Goal: Task Accomplishment & Management: Manage account settings

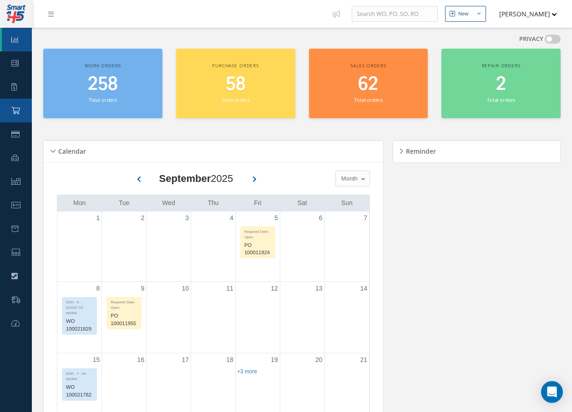
click at [15, 110] on icon at bounding box center [15, 110] width 8 height 7
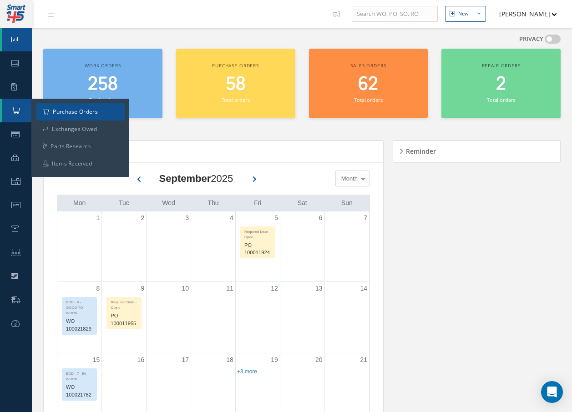
click at [63, 111] on a=1&status_id=2&status_id=3&status_id=5&collapsedFilters"] "Purchase Orders" at bounding box center [80, 111] width 89 height 17
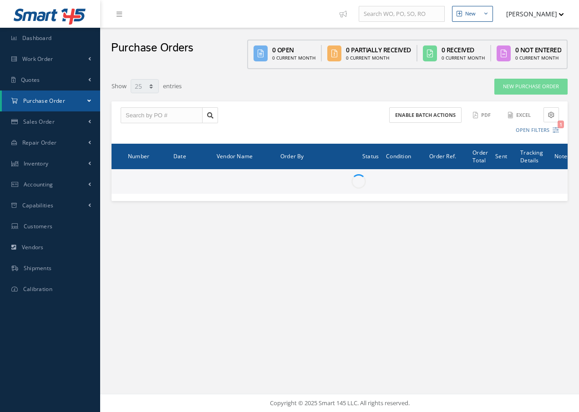
select select "25"
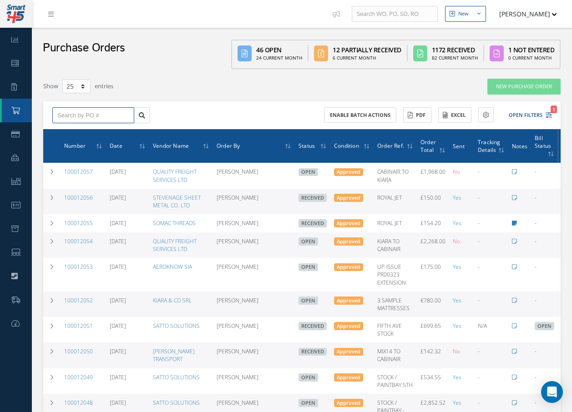
click at [125, 115] on input "text" at bounding box center [93, 115] width 82 height 16
type input "100012000"
click at [79, 129] on span "100012000" at bounding box center [70, 131] width 27 height 6
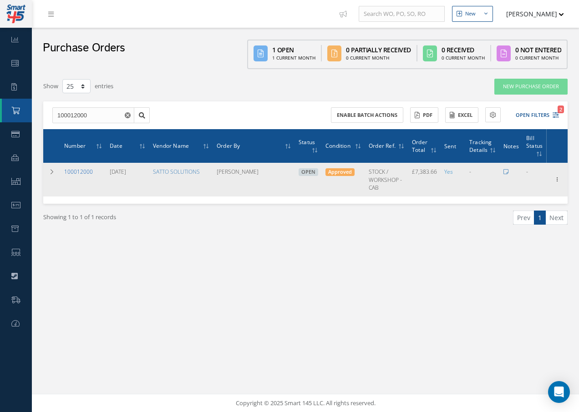
click at [85, 173] on link "100012000" at bounding box center [78, 172] width 29 height 8
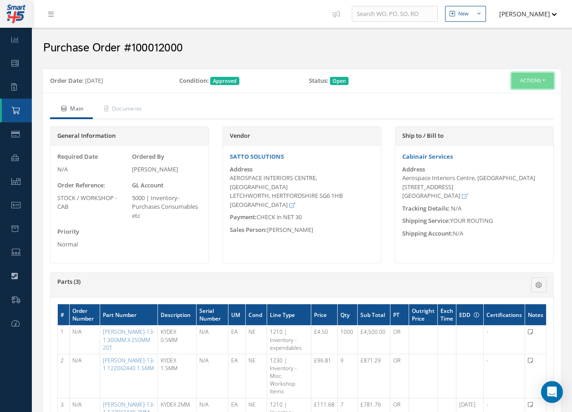
click at [540, 77] on button "Actions" at bounding box center [532, 81] width 42 height 16
click at [501, 97] on link "Receive" at bounding box center [517, 98] width 73 height 12
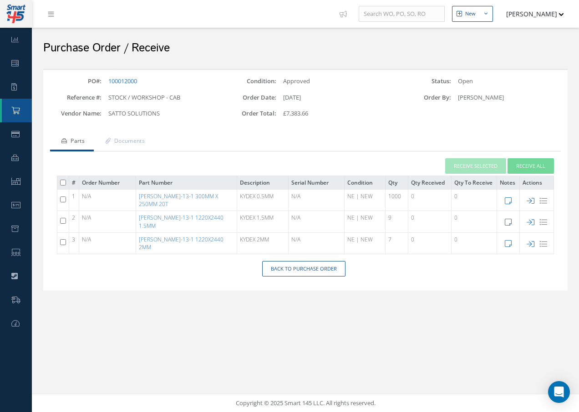
click at [65, 198] on input "checkbox" at bounding box center [63, 200] width 6 height 6
checkbox input "true"
click at [480, 162] on button "Receive Selected" at bounding box center [475, 166] width 61 height 16
type input "[DATE]"
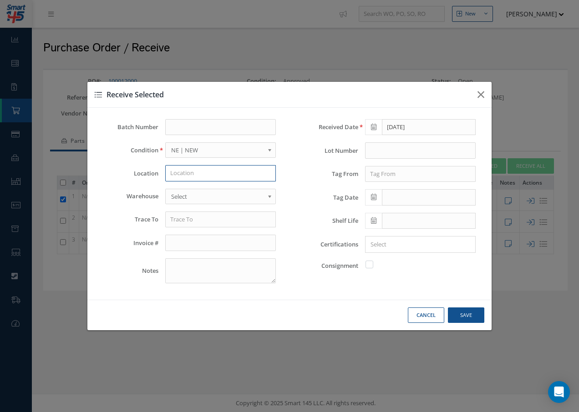
click at [202, 172] on input "text" at bounding box center [220, 173] width 111 height 16
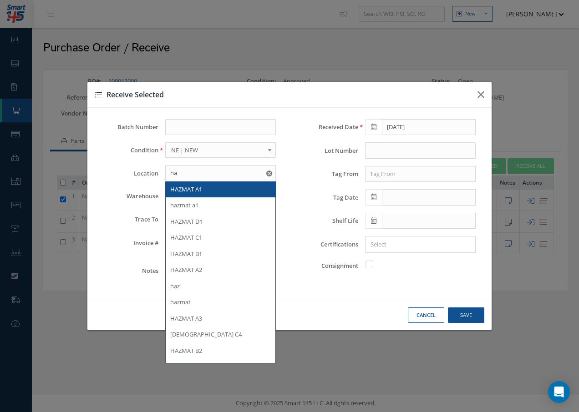
click at [201, 188] on span "HAZMAT A1" at bounding box center [186, 189] width 32 height 8
type input "HAZMAT A1"
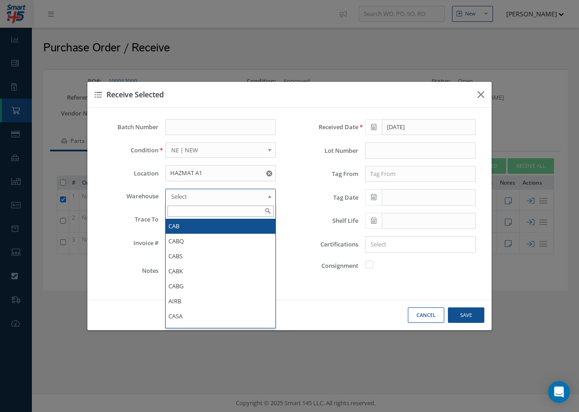
click at [200, 194] on span "Select" at bounding box center [217, 196] width 93 height 11
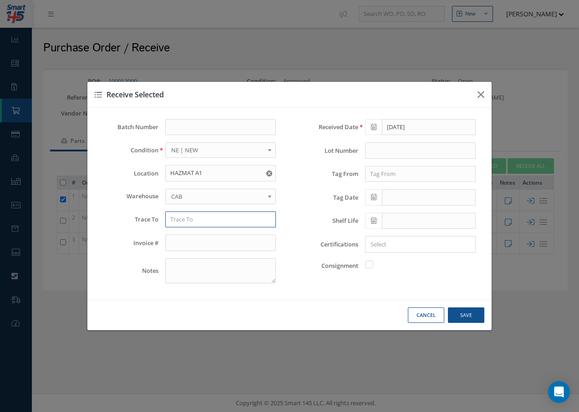
click at [193, 222] on input "text" at bounding box center [220, 220] width 111 height 16
type input "d"
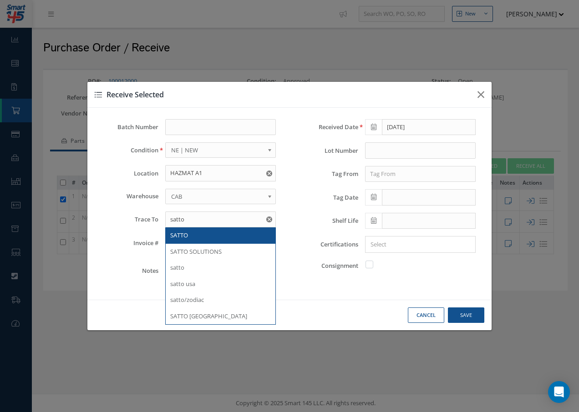
click at [190, 233] on div "SATTO" at bounding box center [220, 235] width 101 height 9
type input "SATTO"
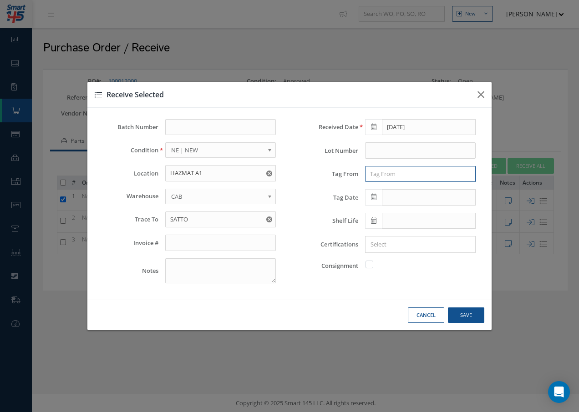
click at [386, 171] on input "text" at bounding box center [420, 174] width 111 height 16
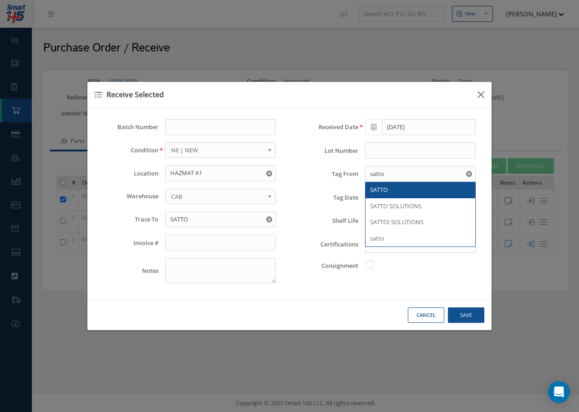
click at [384, 192] on span "SATTO" at bounding box center [379, 190] width 18 height 8
type input "SATTO"
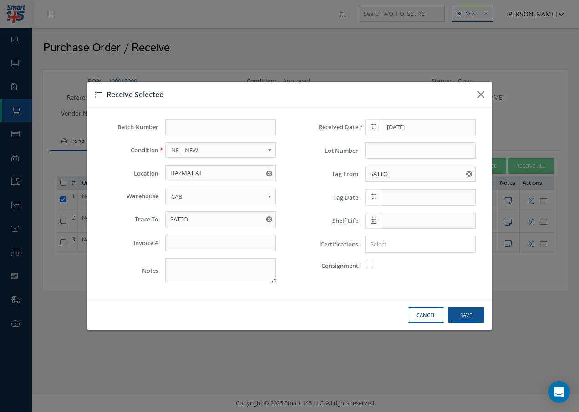
click at [373, 199] on icon at bounding box center [373, 197] width 5 height 6
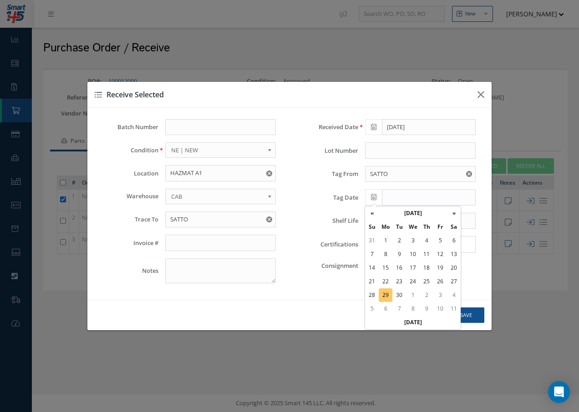
click at [384, 295] on td "29" at bounding box center [385, 295] width 14 height 14
type input "[DATE]"
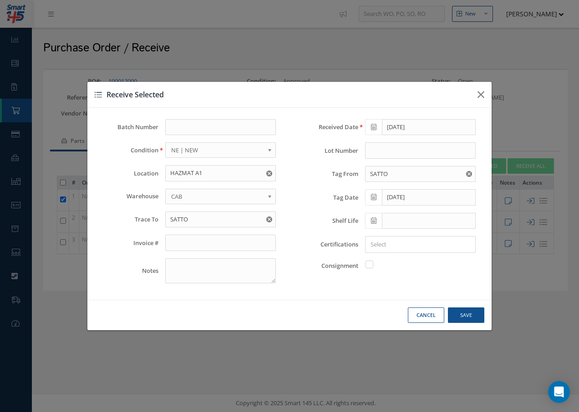
click at [388, 245] on input "Search for option" at bounding box center [418, 245] width 104 height 10
click at [379, 289] on link "C OF C" at bounding box center [419, 290] width 123 height 14
click at [459, 313] on button "Save" at bounding box center [466, 316] width 36 height 16
checkbox input "false"
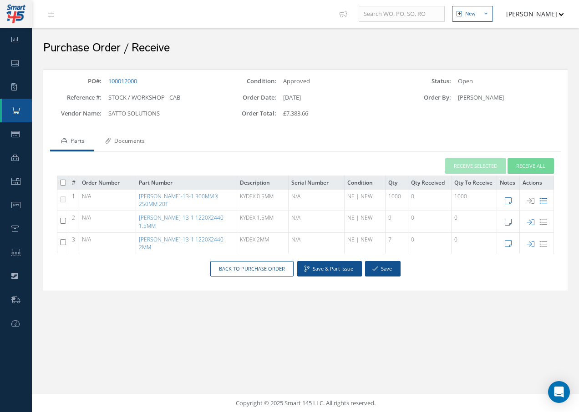
click at [141, 142] on link "Documents" at bounding box center [124, 141] width 60 height 19
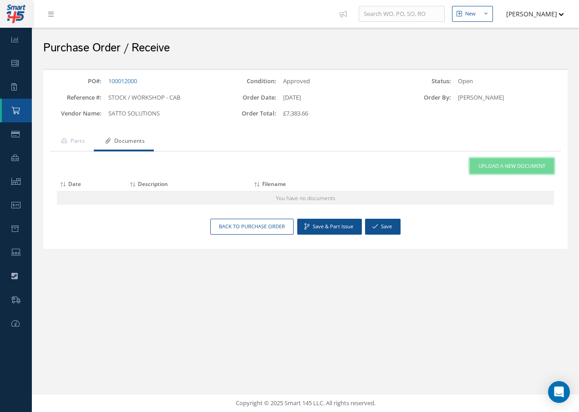
click at [504, 166] on span "Upload a New Document" at bounding box center [511, 166] width 67 height 8
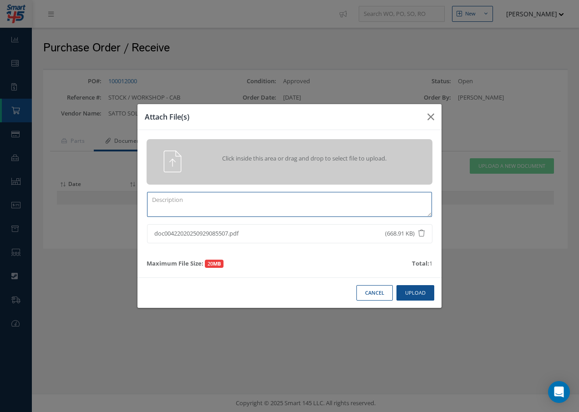
click at [166, 207] on textarea at bounding box center [289, 204] width 285 height 25
type textarea "c"
type textarea "C OF C"
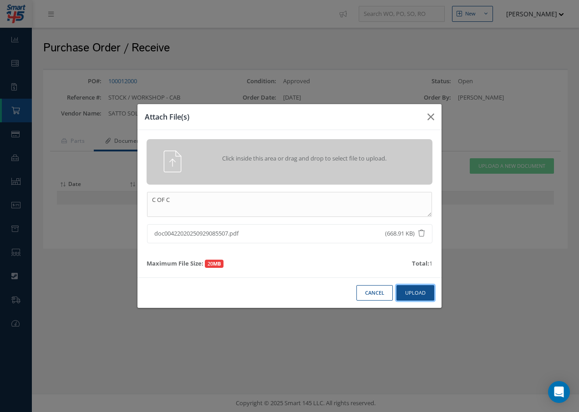
drag, startPoint x: 419, startPoint y: 289, endPoint x: 397, endPoint y: 290, distance: 22.3
click at [419, 289] on button "Upload" at bounding box center [415, 293] width 38 height 16
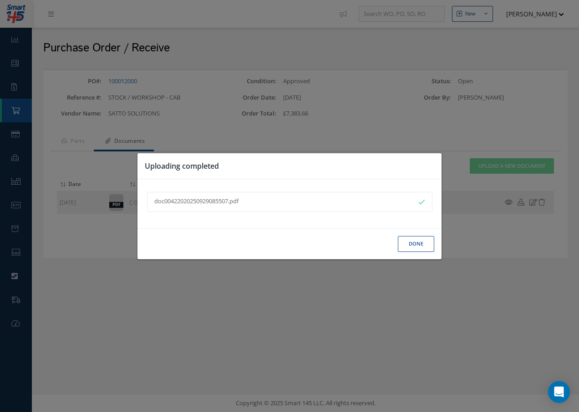
click at [409, 243] on button "Done" at bounding box center [416, 244] width 36 height 16
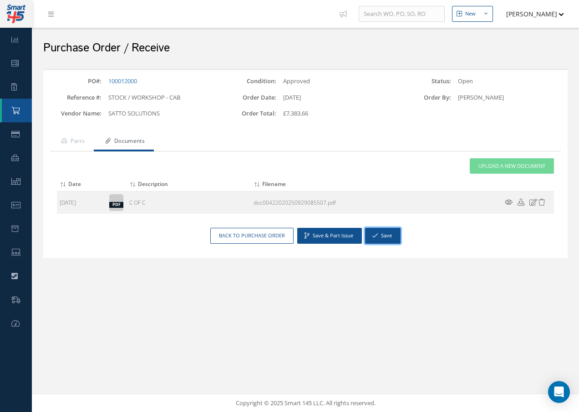
click at [378, 235] on button "Save" at bounding box center [382, 236] width 35 height 16
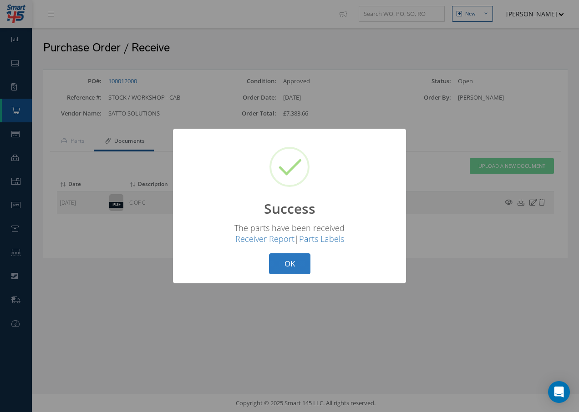
click at [298, 265] on button "OK" at bounding box center [289, 263] width 41 height 21
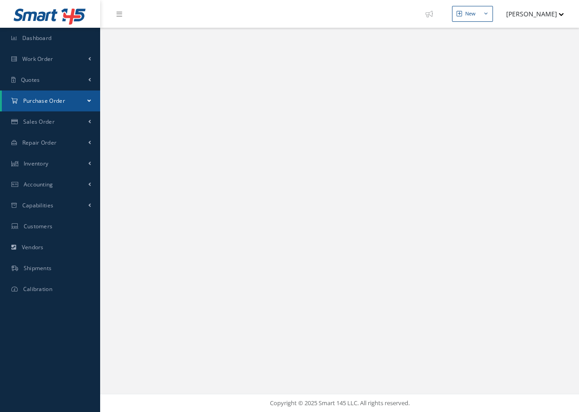
select select "25"
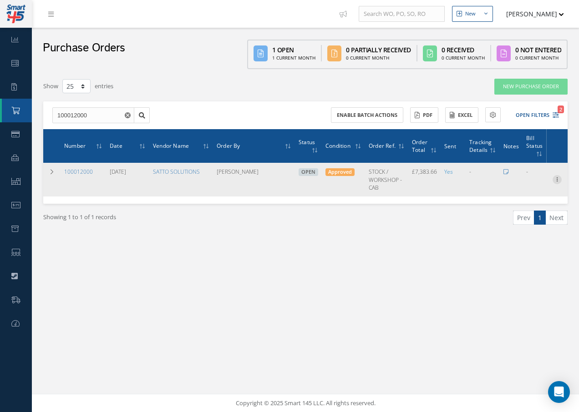
click at [555, 178] on icon at bounding box center [556, 178] width 9 height 7
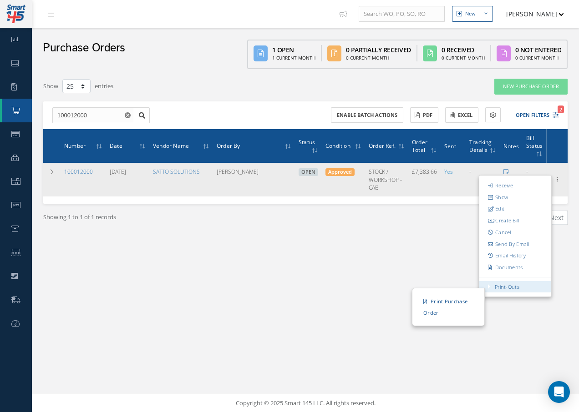
click at [504, 285] on link "Print-Outs" at bounding box center [506, 286] width 25 height 7
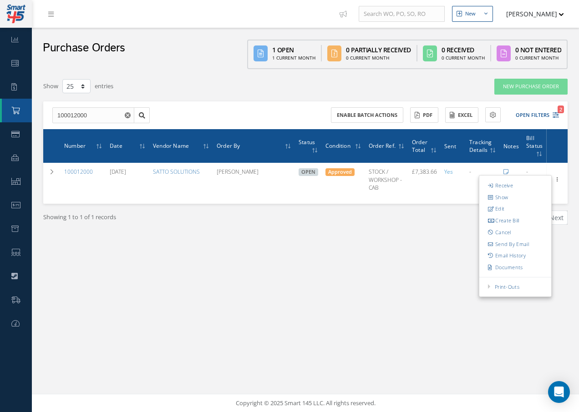
click at [460, 261] on div "Filters PO # 100012000 Vendor Name Open Partially/Received Received Canceled Ed…" at bounding box center [305, 170] width 533 height 192
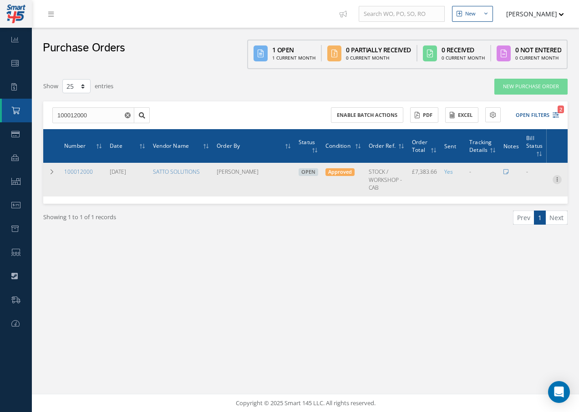
click at [553, 181] on icon at bounding box center [556, 178] width 9 height 7
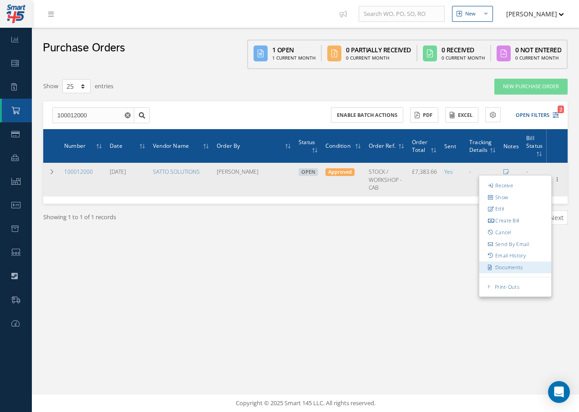
click at [523, 266] on link "Documents" at bounding box center [515, 268] width 72 height 12
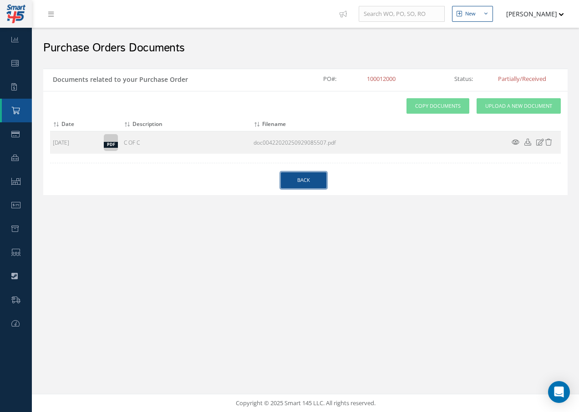
click at [321, 177] on link "Back" at bounding box center [303, 180] width 45 height 16
select select "25"
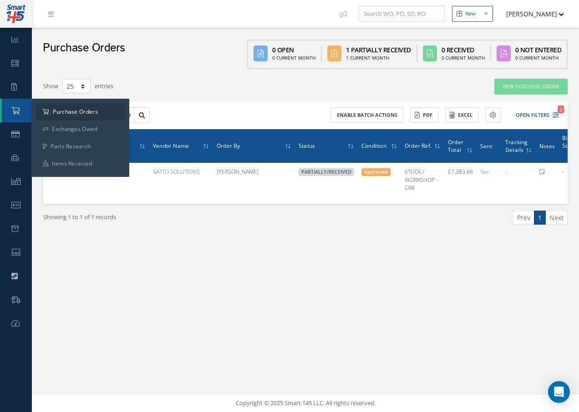
click at [20, 116] on link "Purchase Order" at bounding box center [17, 111] width 30 height 24
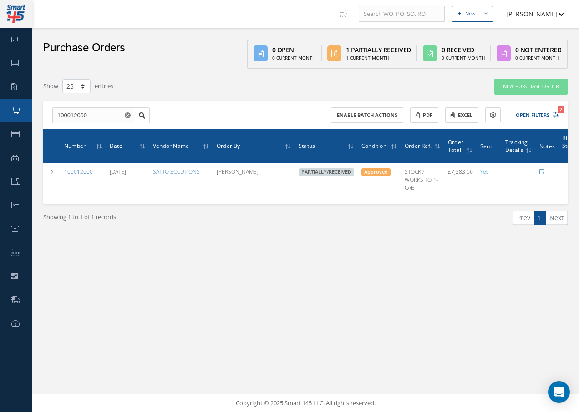
click at [21, 108] on link "Purchase Order" at bounding box center [16, 111] width 32 height 24
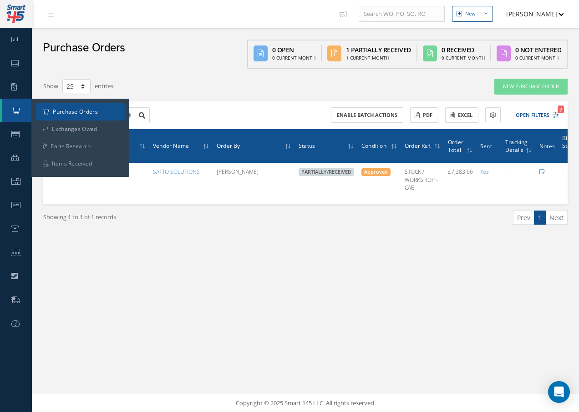
click at [55, 109] on a=1&status_id=2&status_id=3&status_id=5&collapsedFilters"] "Purchase Orders" at bounding box center [80, 111] width 89 height 17
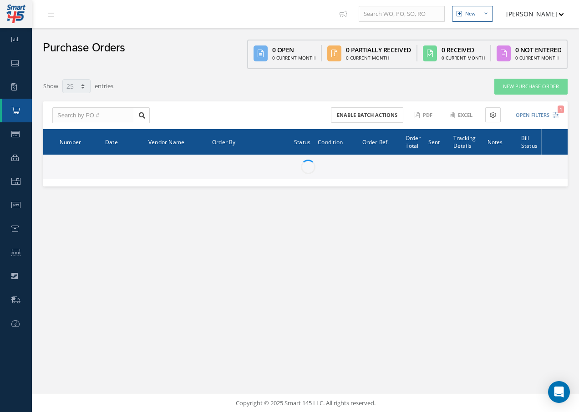
select select "25"
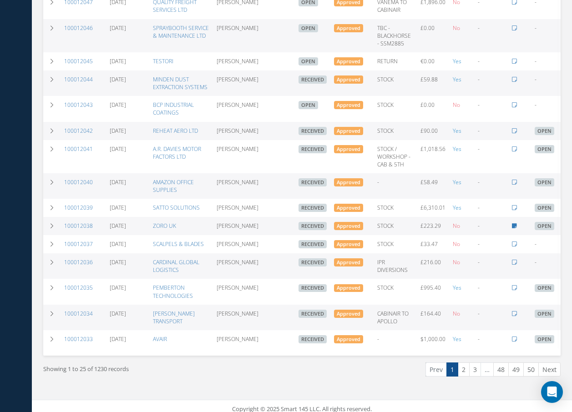
scroll to position [447, 0]
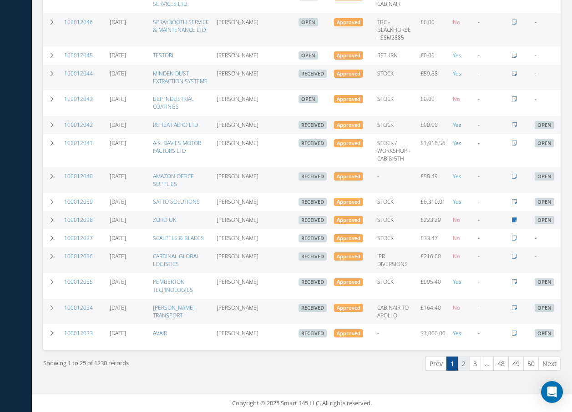
click at [464, 365] on link "2" at bounding box center [464, 364] width 12 height 14
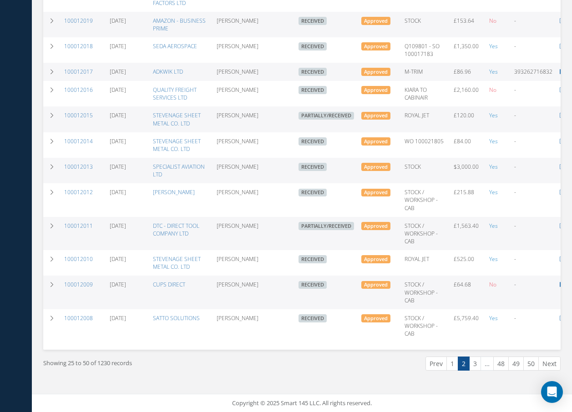
scroll to position [538, 0]
click at [474, 362] on link "3" at bounding box center [475, 364] width 12 height 14
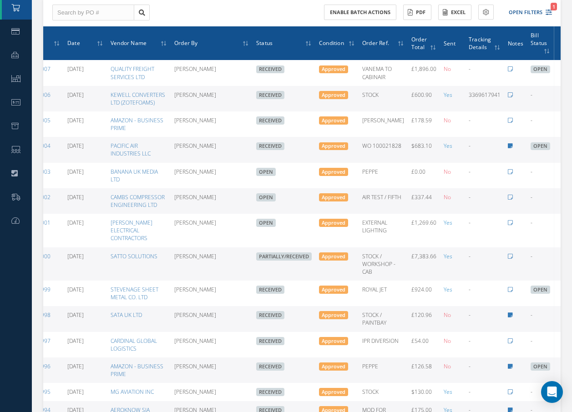
scroll to position [82, 0]
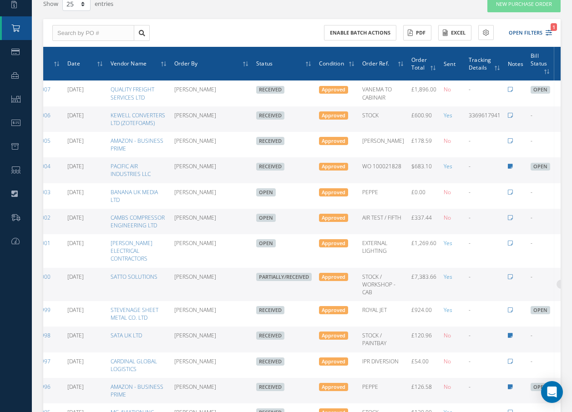
click at [556, 280] on icon at bounding box center [560, 283] width 9 height 7
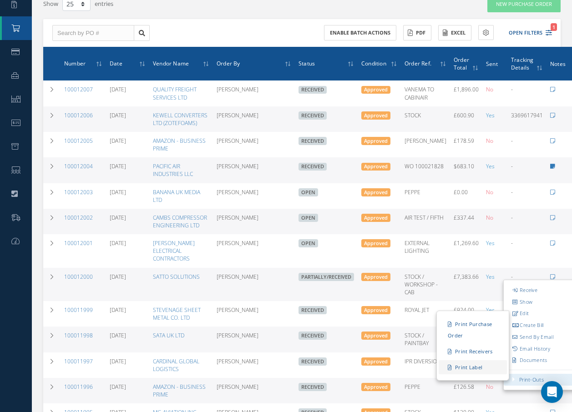
click at [469, 360] on link "Print Label" at bounding box center [473, 367] width 68 height 14
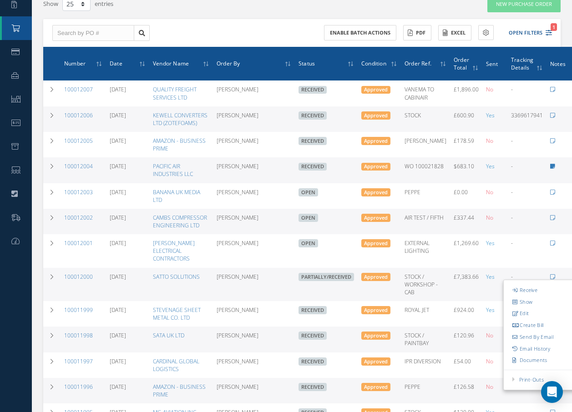
click at [229, 31] on div "Enable batch actions ACTIONS Receive Payments Select Customer Cabinair Services…" at bounding box center [301, 33] width 517 height 28
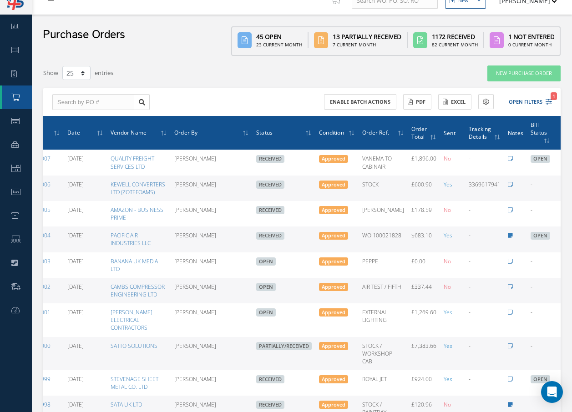
scroll to position [0, 0]
